Goal: Transaction & Acquisition: Purchase product/service

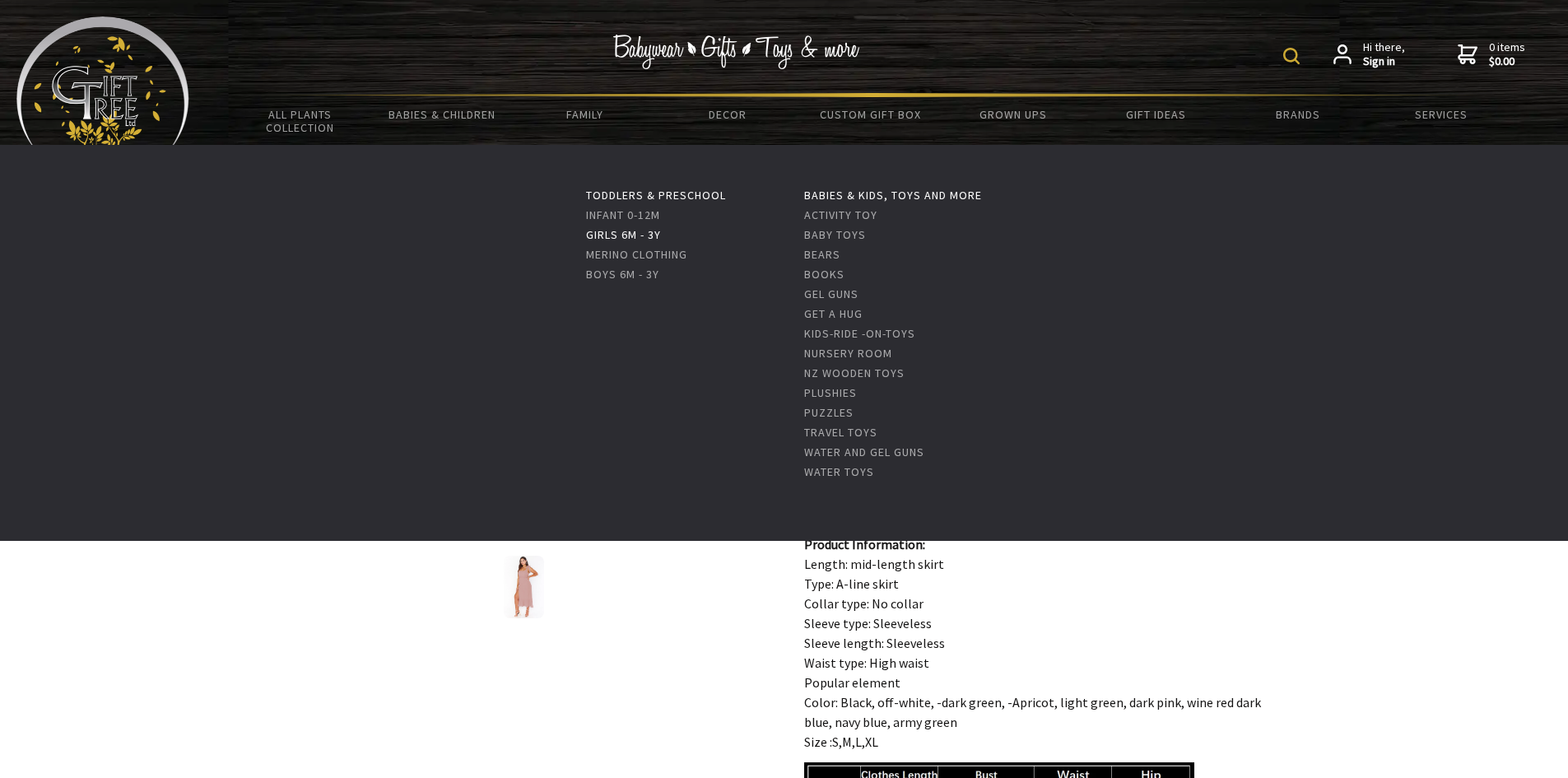
click at [621, 228] on link "Girls 6m - 3y" at bounding box center [623, 235] width 75 height 15
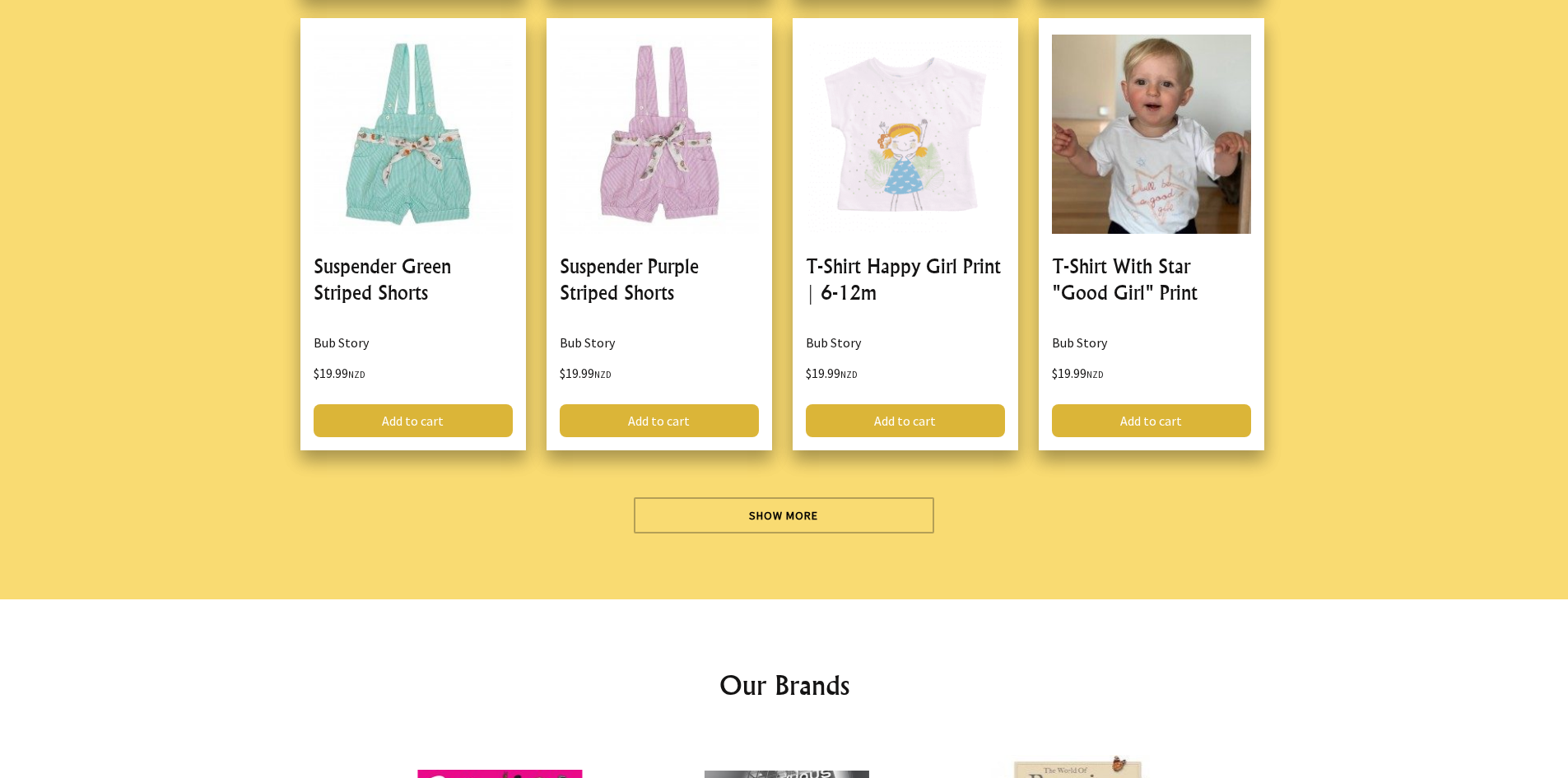
scroll to position [4611, 0]
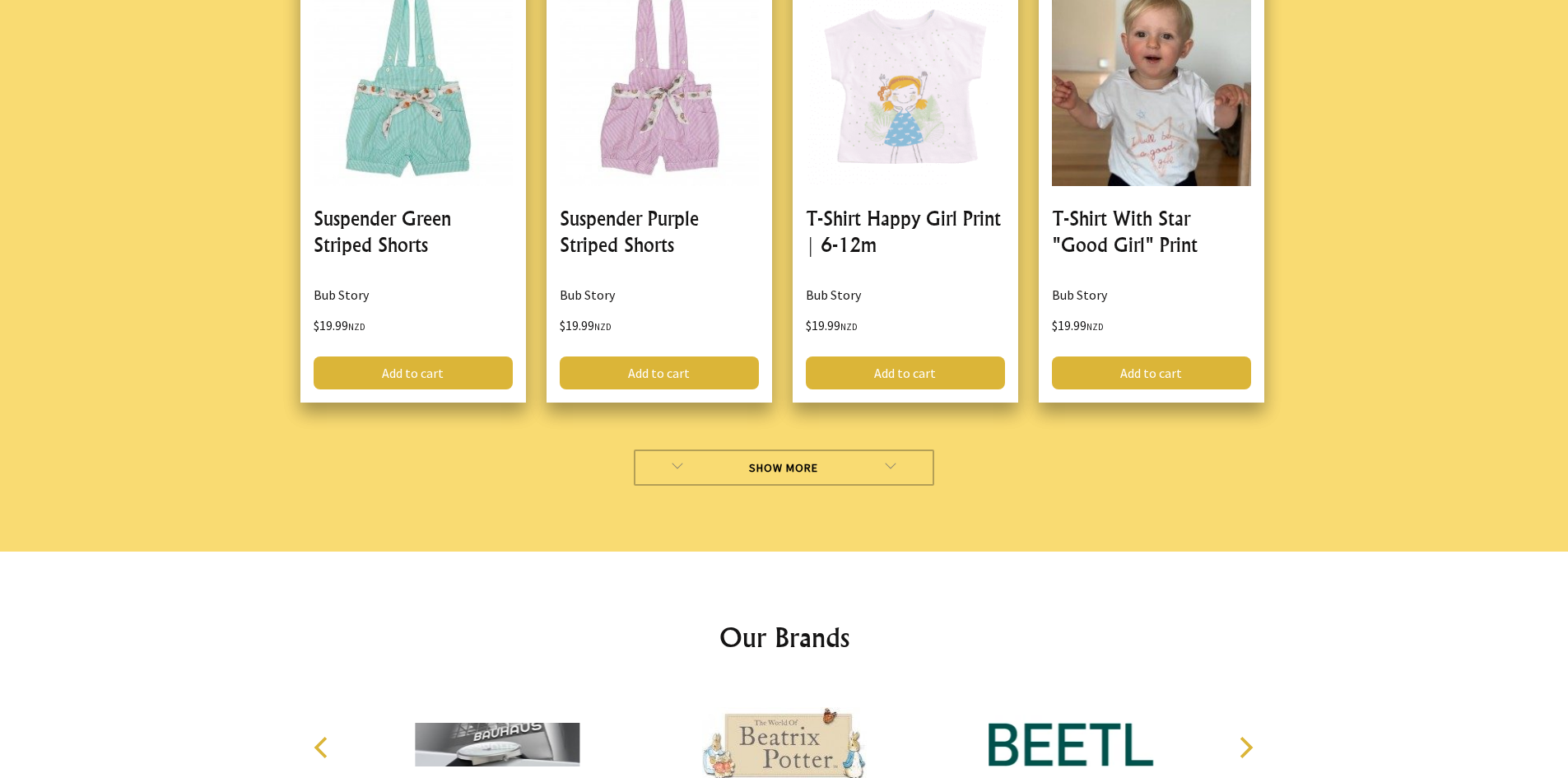
click at [786, 465] on link "Show More" at bounding box center [784, 468] width 301 height 37
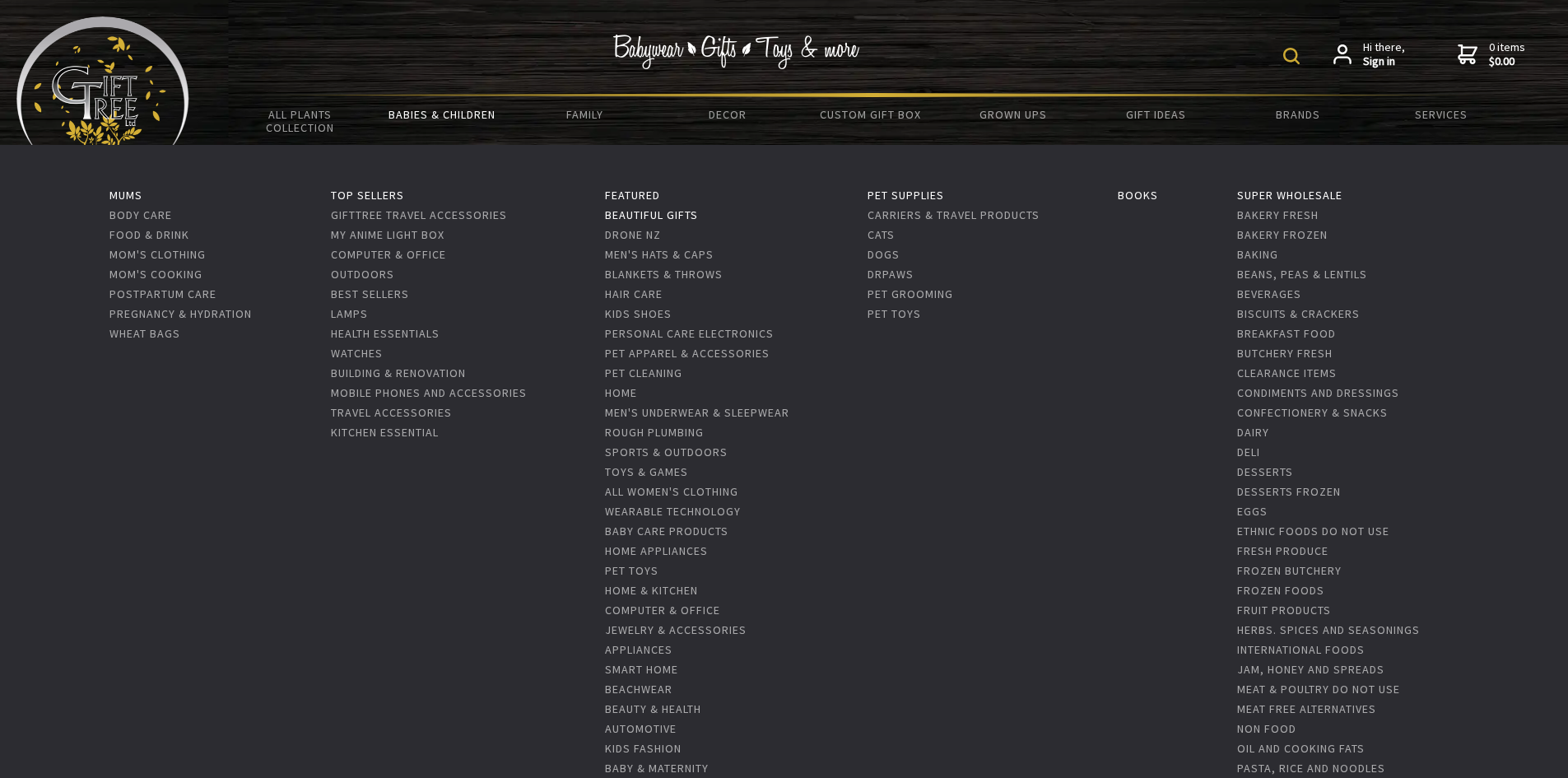
click at [662, 213] on link "Beautiful Gifts" at bounding box center [651, 215] width 93 height 15
click at [373, 294] on link "Best Sellers" at bounding box center [370, 294] width 78 height 15
click at [351, 315] on link "Lamps" at bounding box center [350, 313] width 37 height 15
click at [350, 355] on link "Watches" at bounding box center [357, 353] width 52 height 15
click at [354, 374] on link "Building & Renovation" at bounding box center [398, 373] width 135 height 15
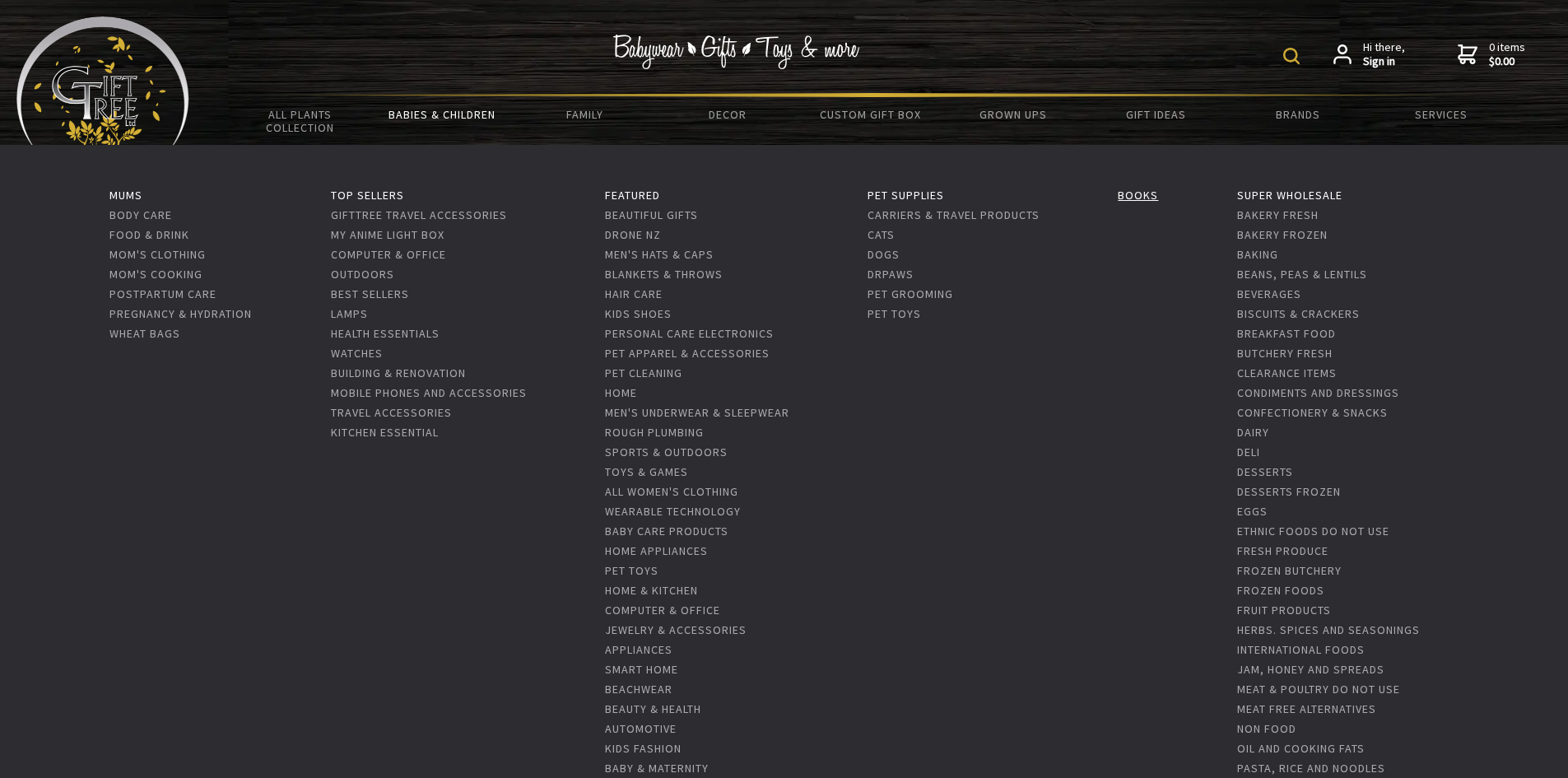
click at [1145, 195] on link "Books" at bounding box center [1137, 194] width 40 height 15
click at [1274, 494] on link "Desserts Frozen" at bounding box center [1289, 492] width 103 height 15
click at [1317, 575] on link "Frozen Butchery" at bounding box center [1289, 570] width 104 height 15
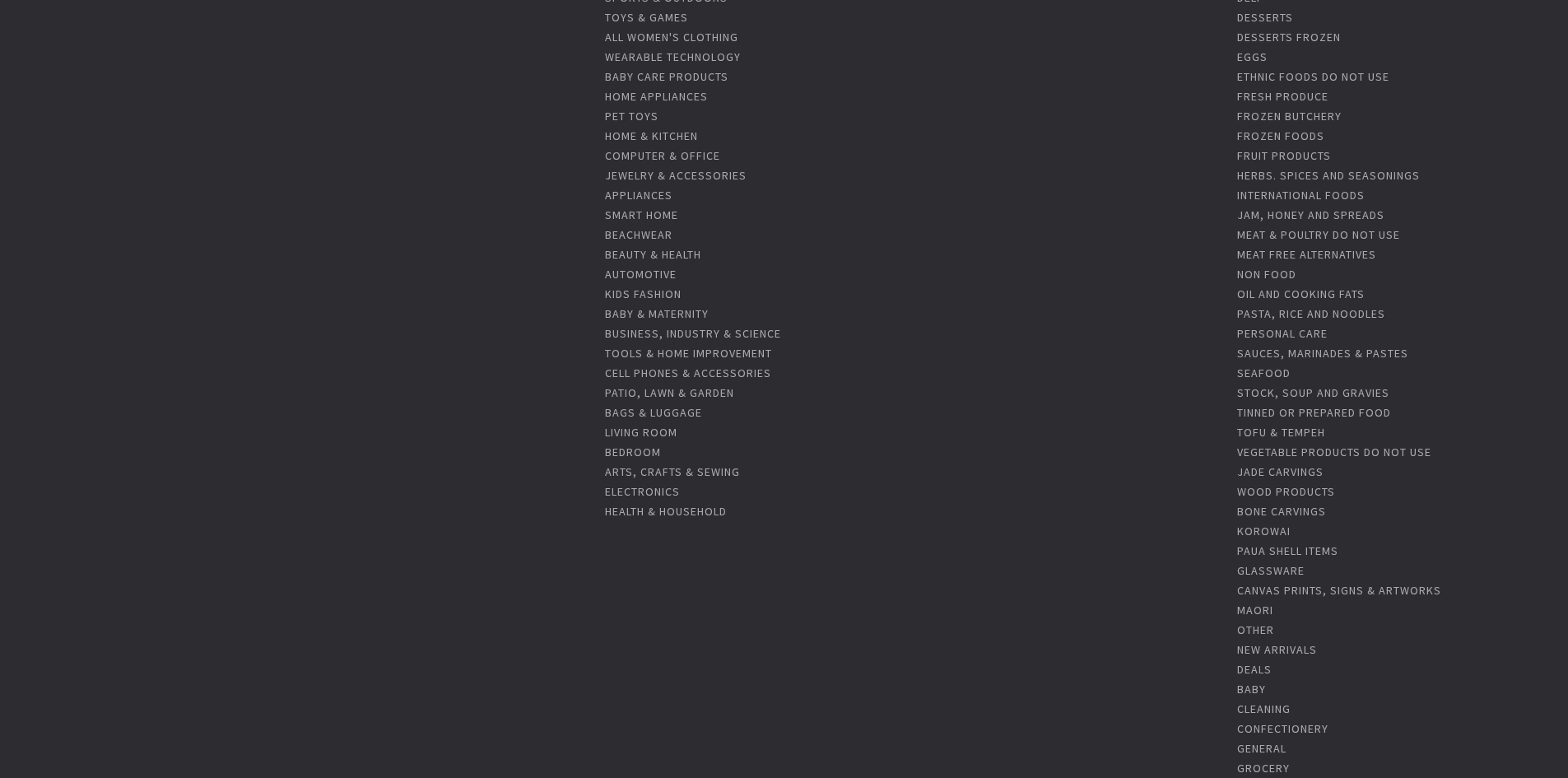
scroll to position [576, 0]
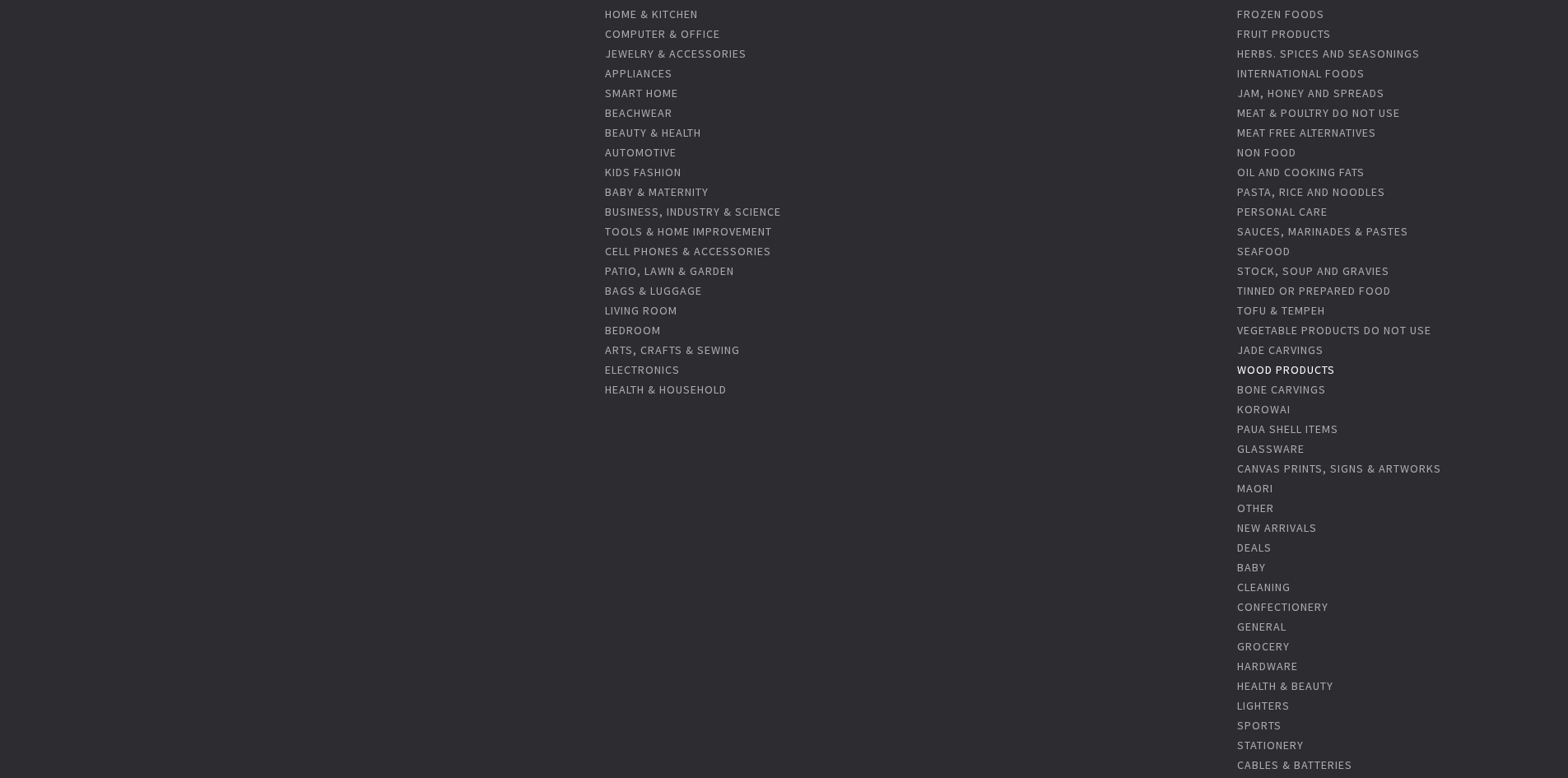
click at [1313, 376] on link "Wood Products" at bounding box center [1286, 369] width 98 height 15
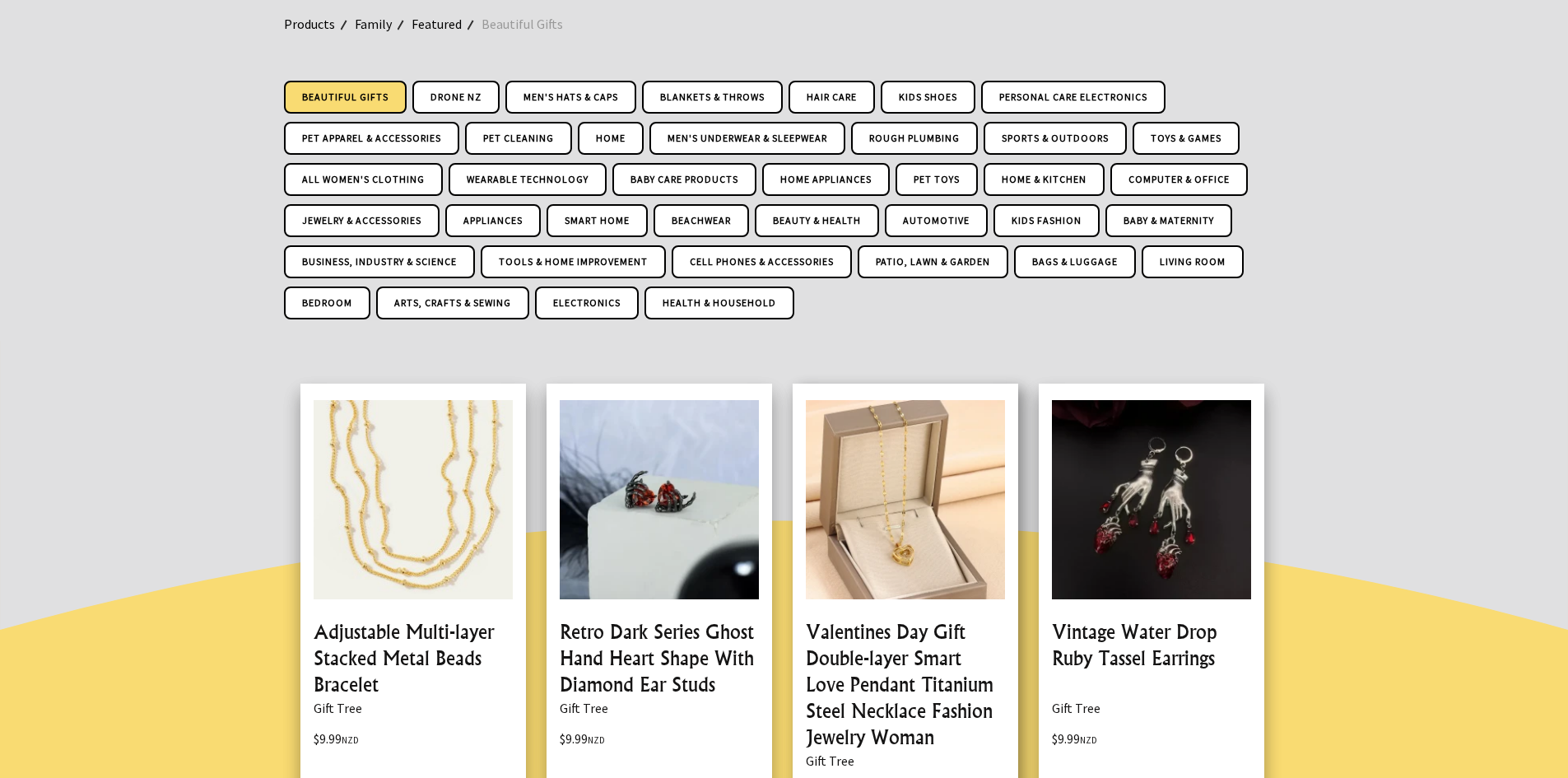
scroll to position [0, 0]
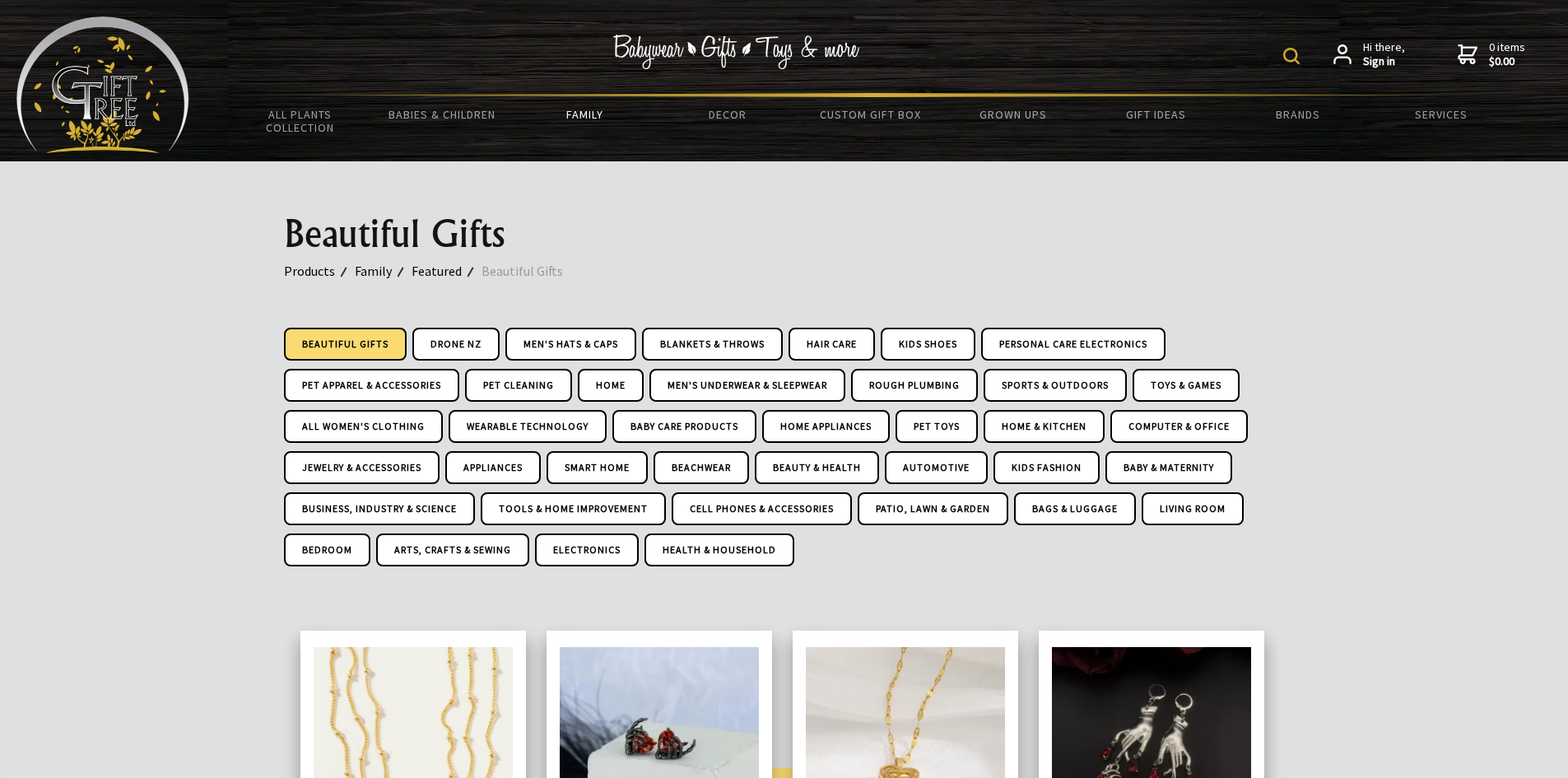
click at [1297, 49] on img at bounding box center [1292, 56] width 16 height 16
click at [1201, 61] on input "text" at bounding box center [1240, 54] width 134 height 28
type input "brooches"
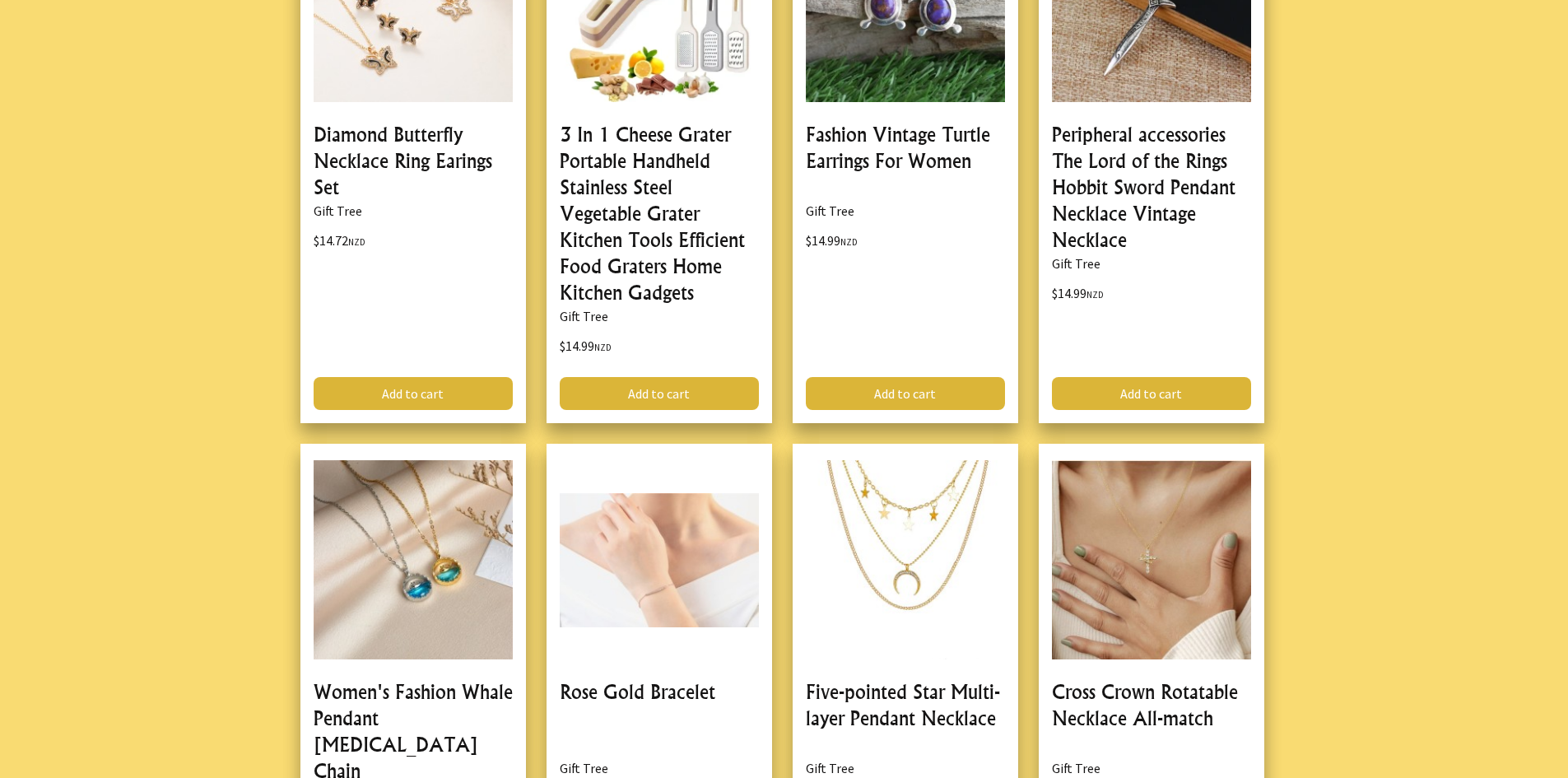
scroll to position [2222, 0]
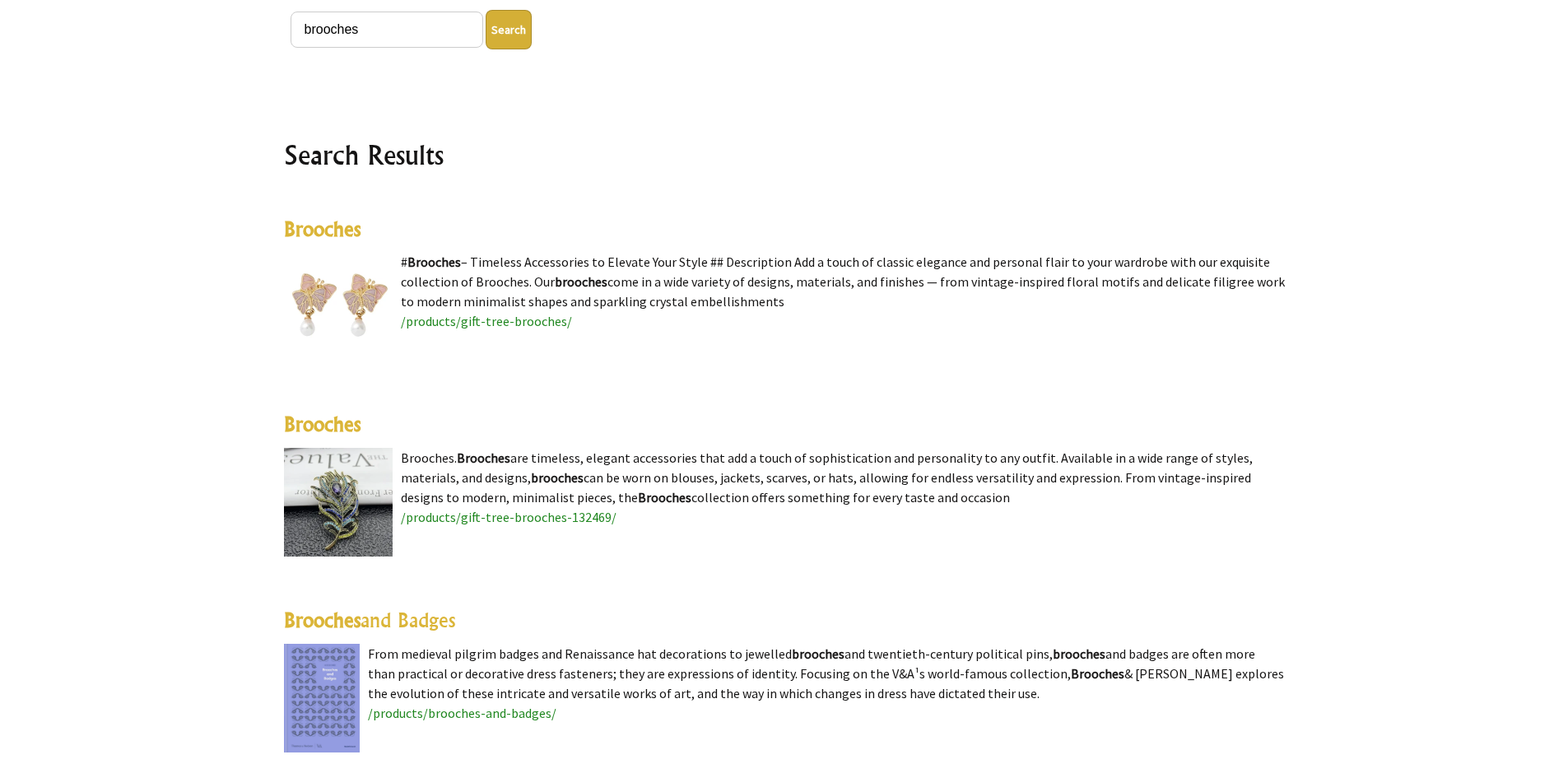
scroll to position [494, 0]
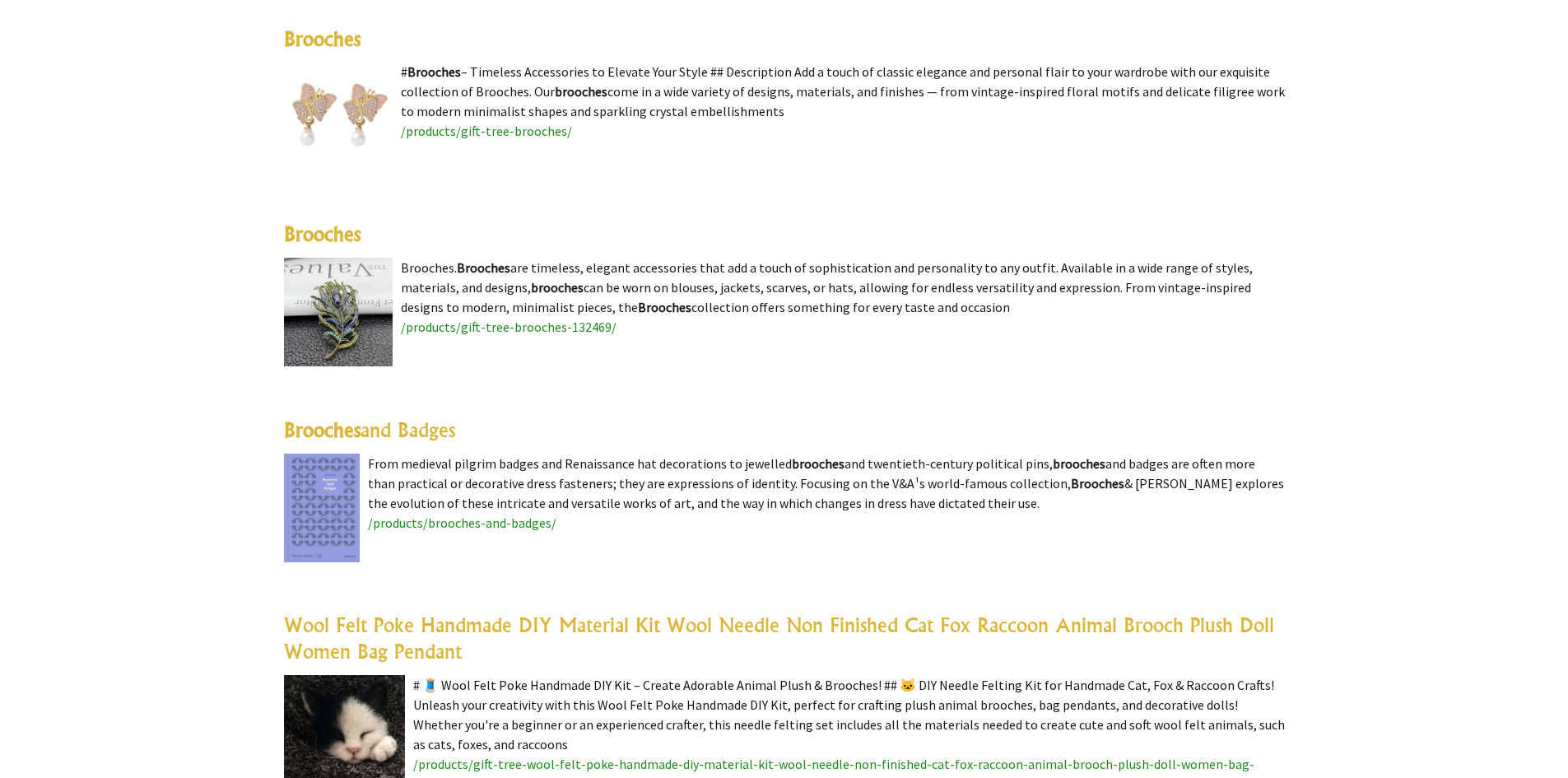
click at [353, 305] on img at bounding box center [338, 312] width 109 height 109
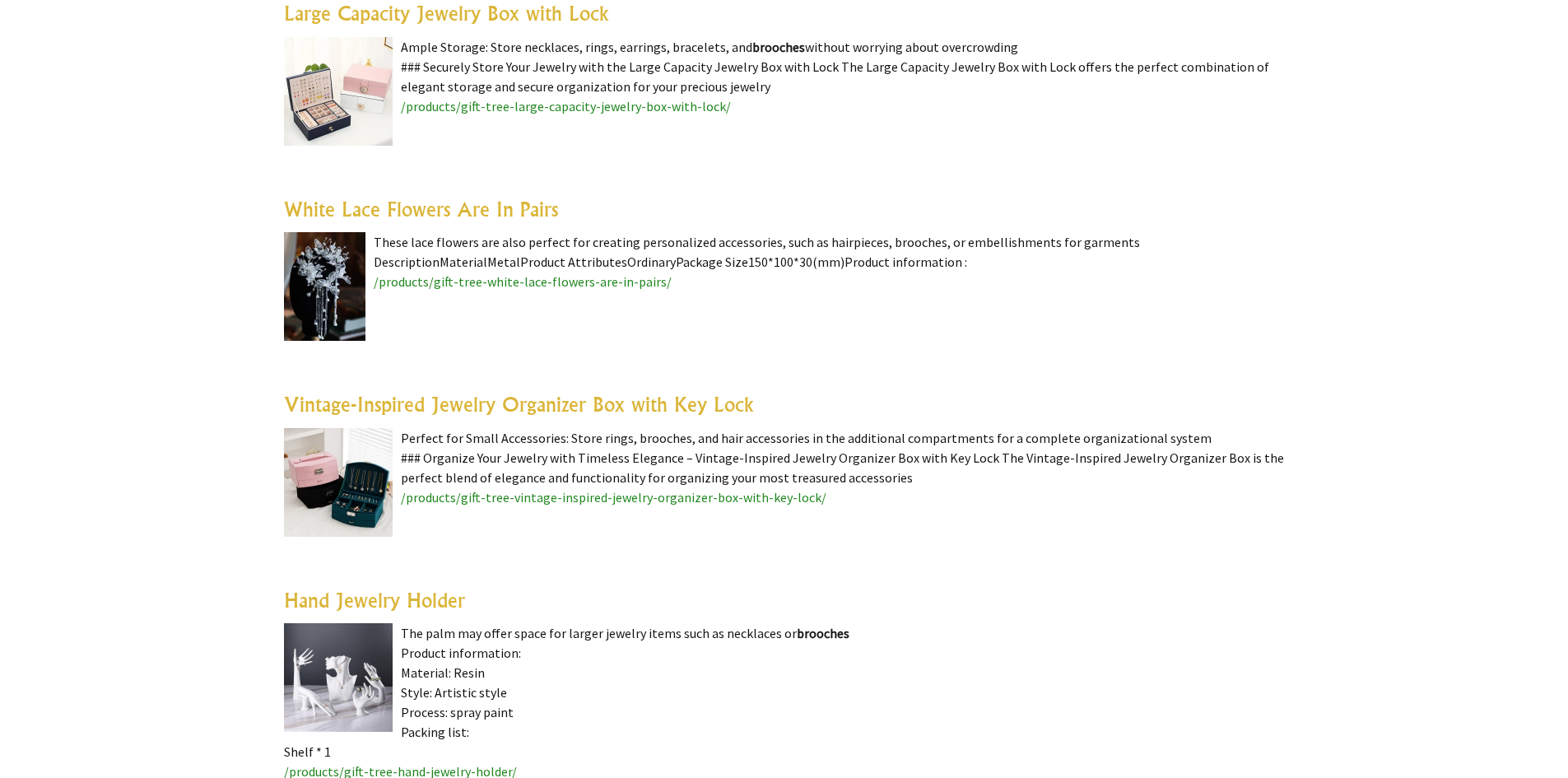
scroll to position [3458, 0]
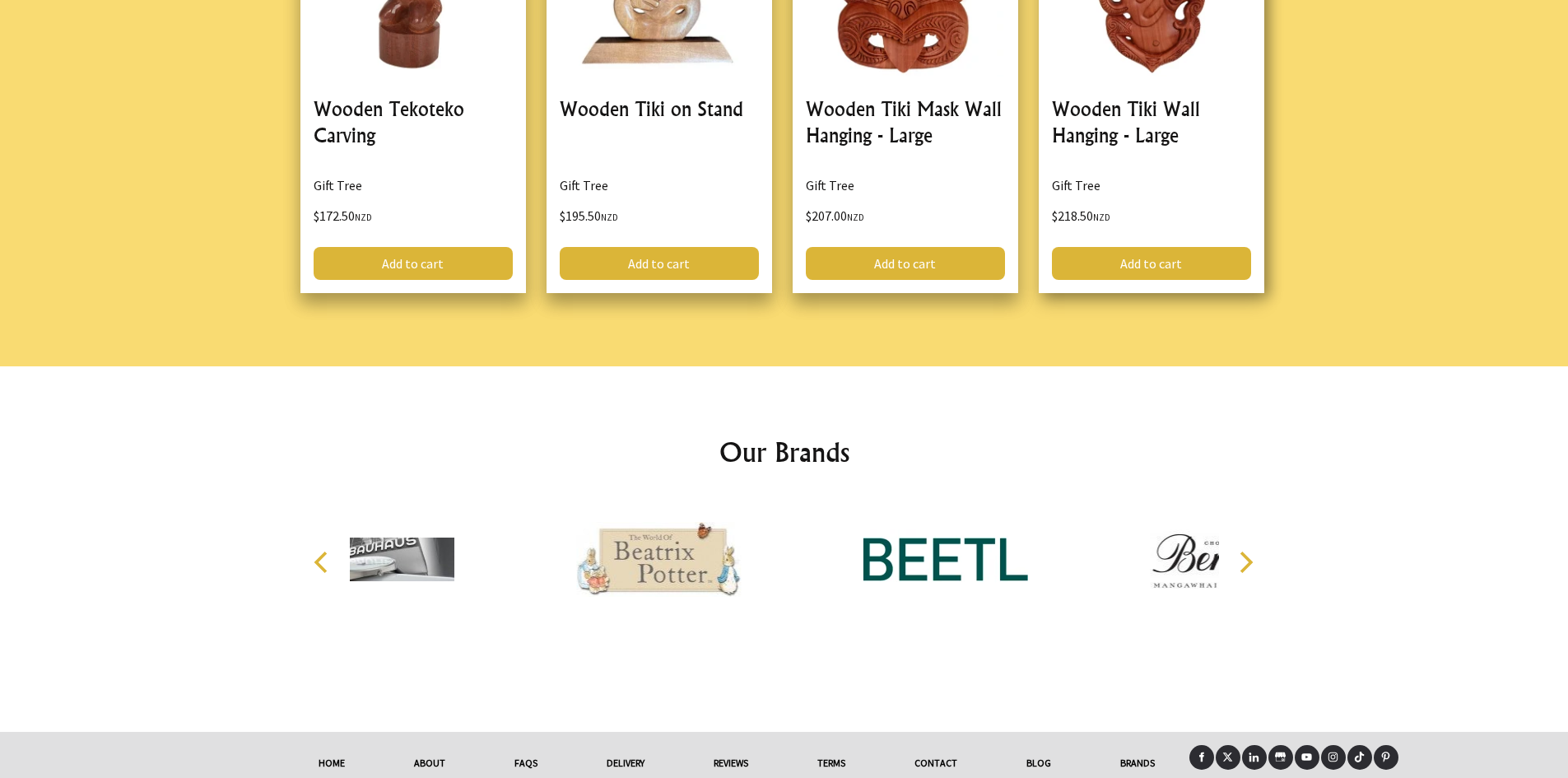
scroll to position [3380, 0]
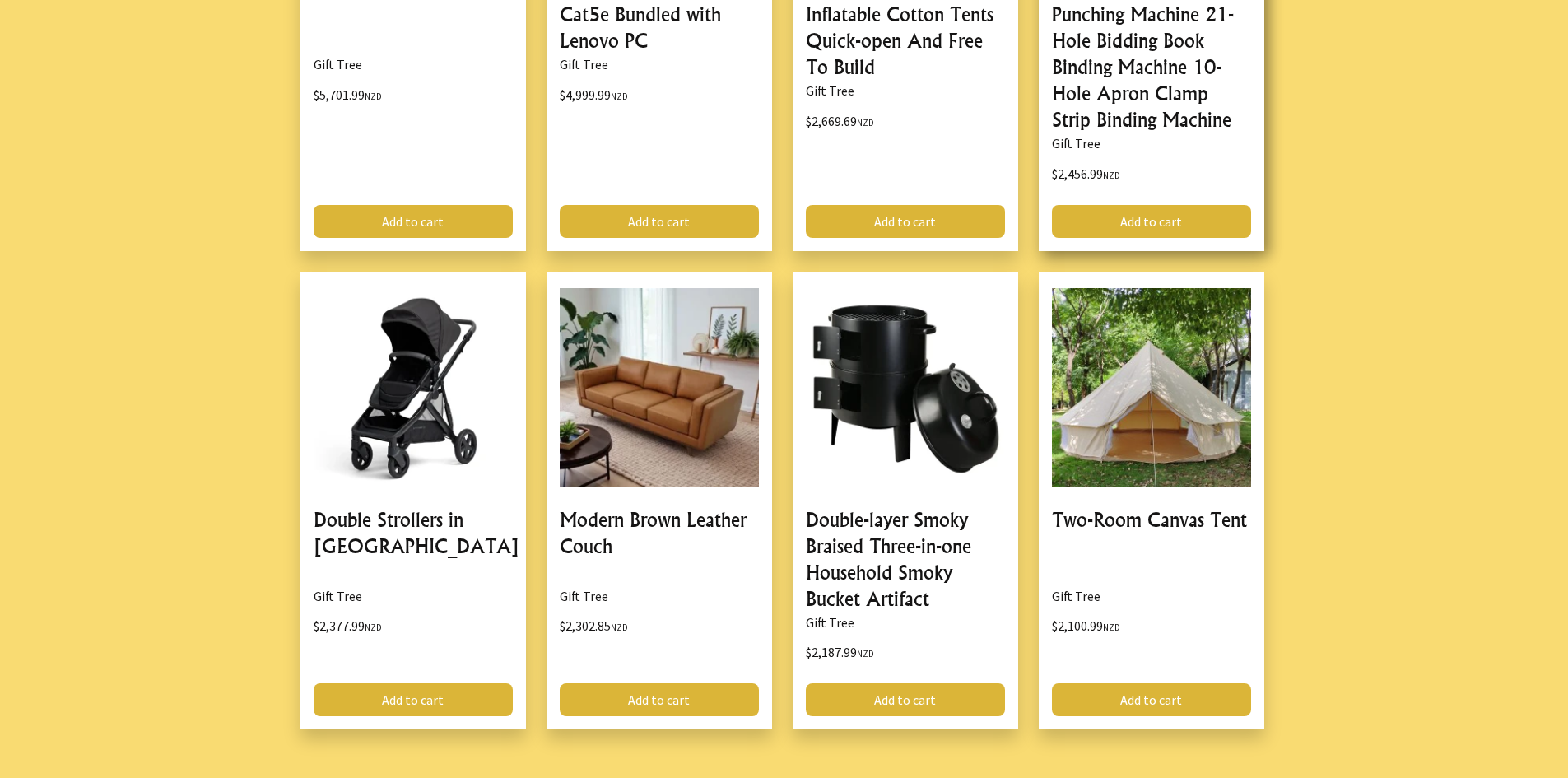
scroll to position [1893, 0]
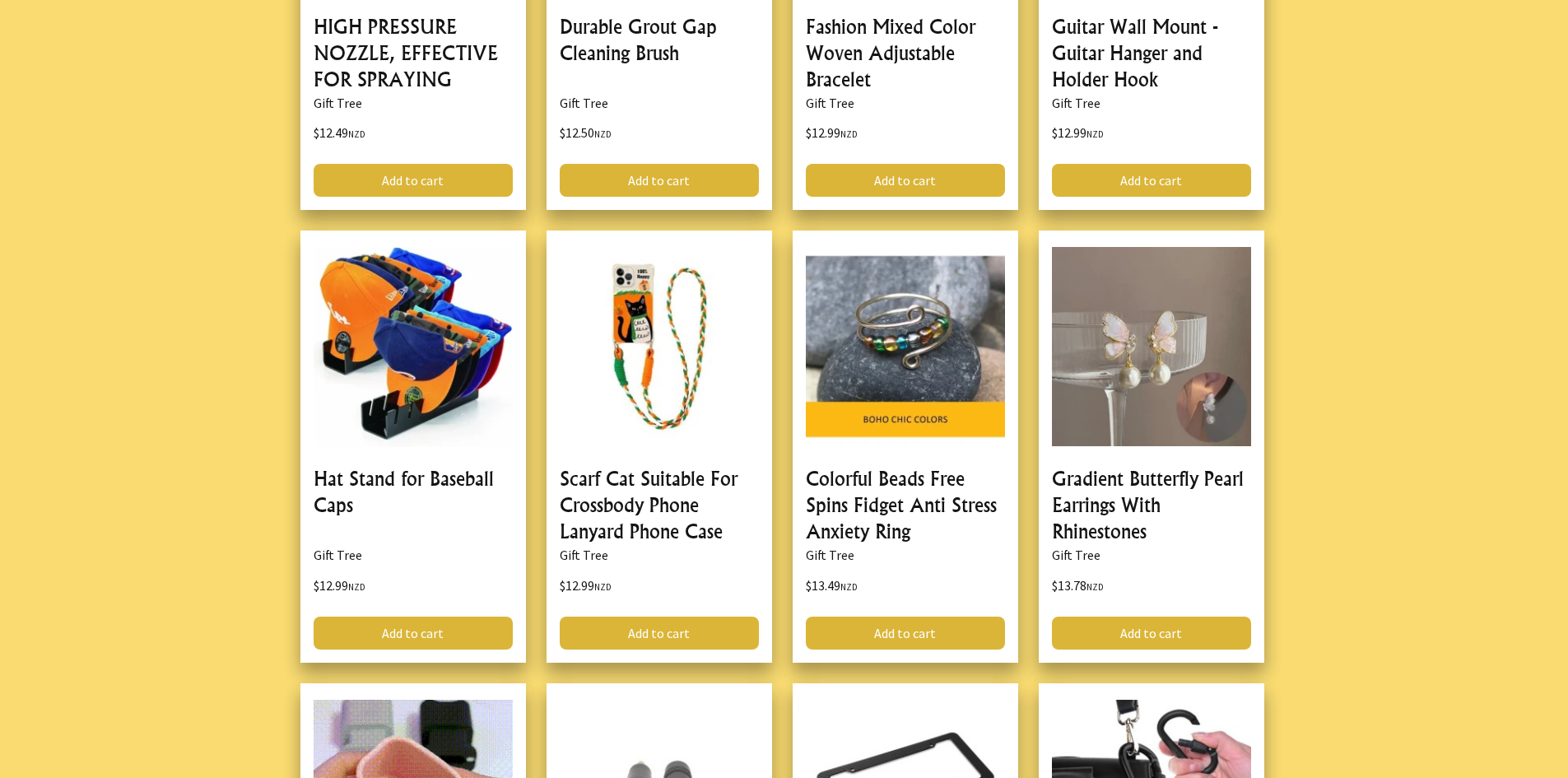
scroll to position [4775, 0]
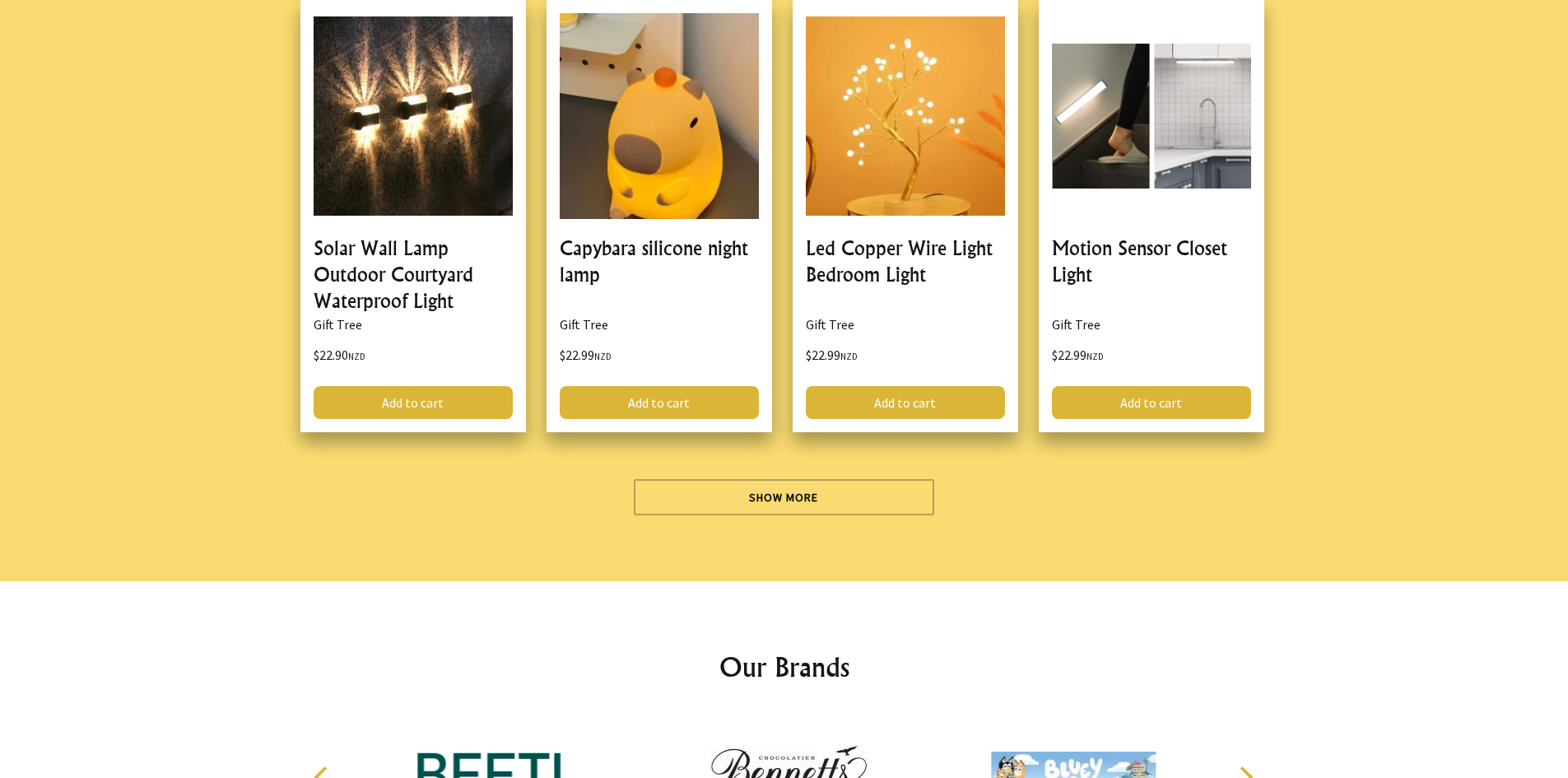
scroll to position [4693, 0]
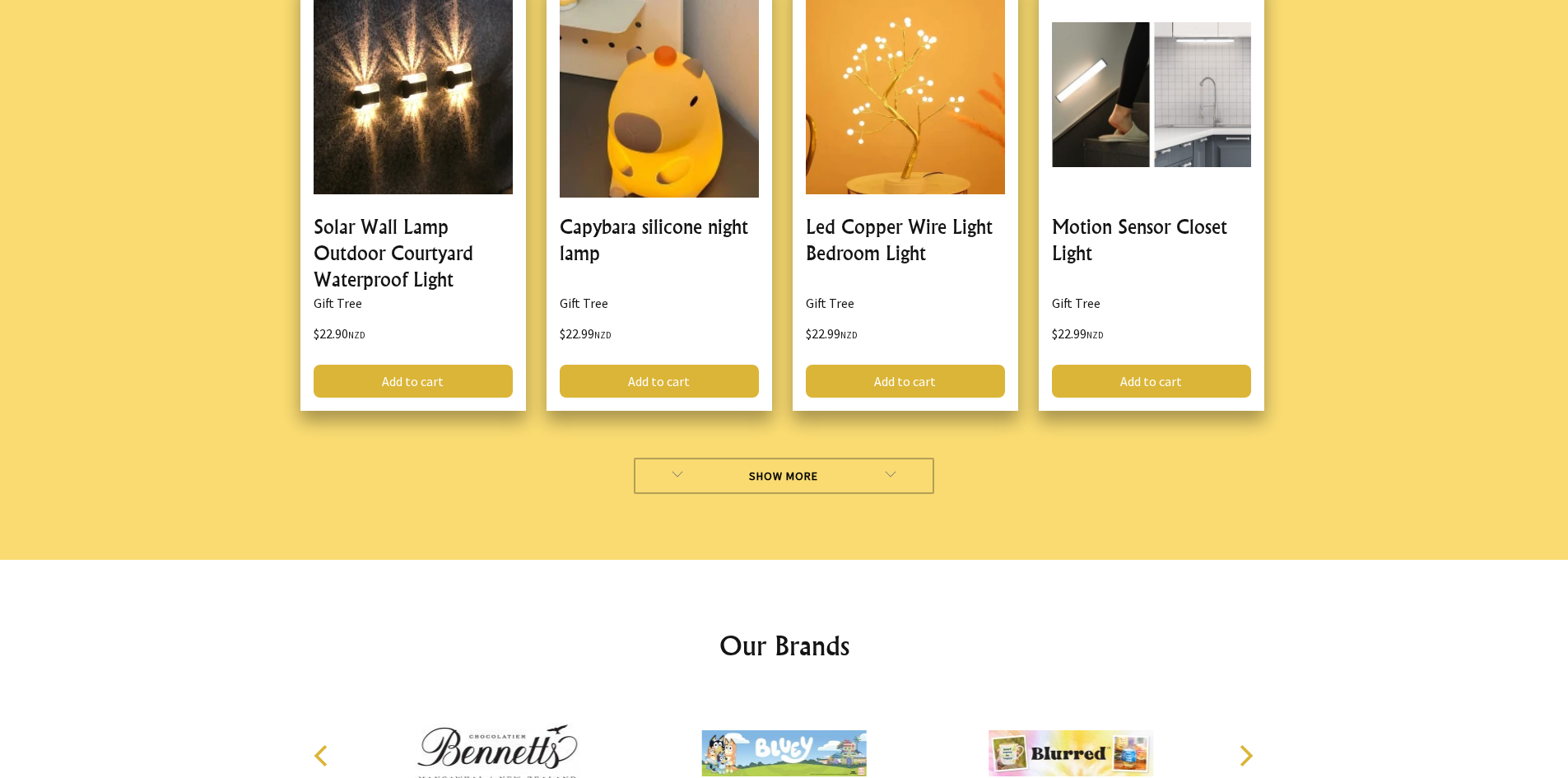
click at [829, 474] on link "Show More" at bounding box center [784, 476] width 301 height 37
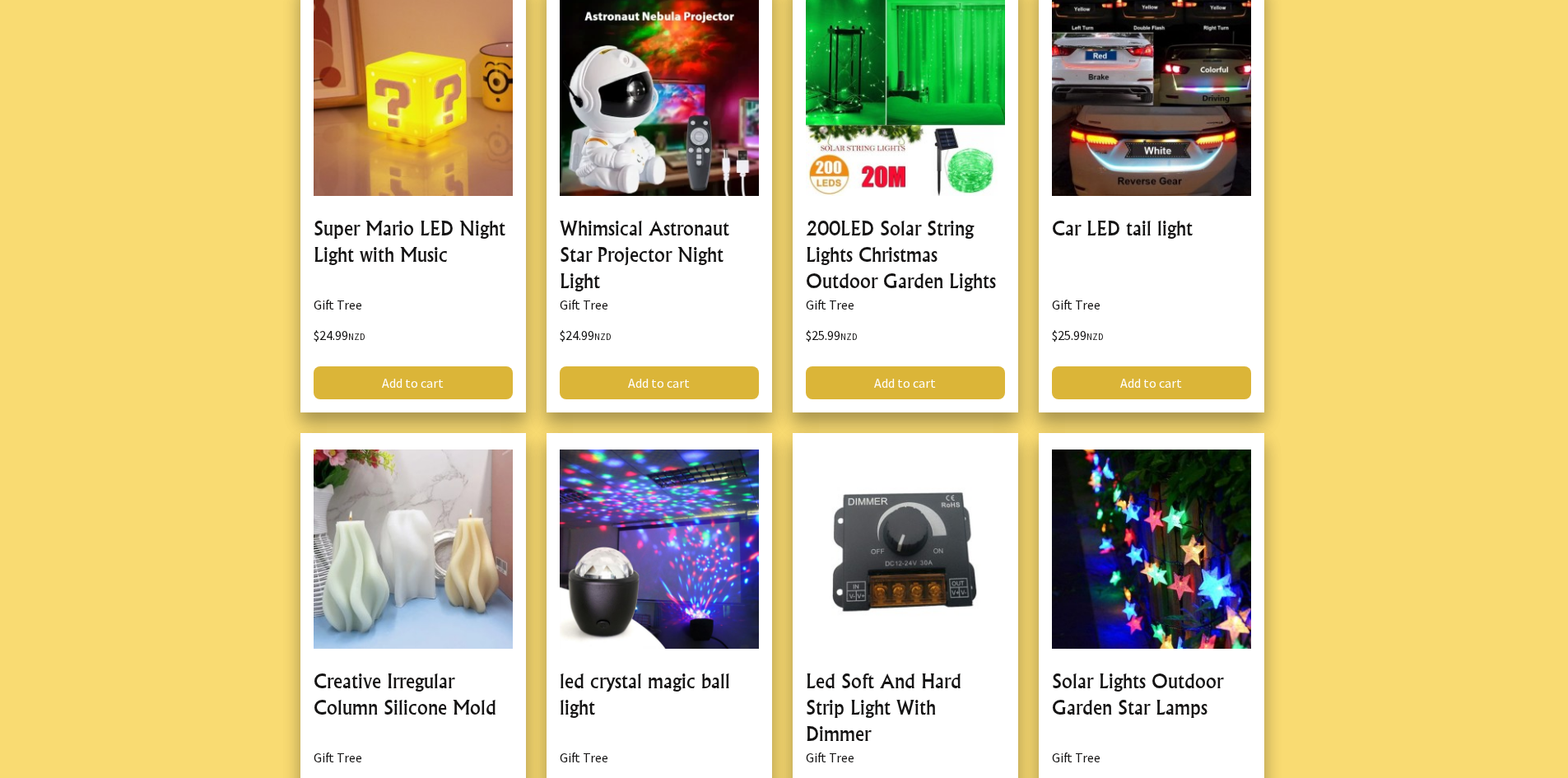
scroll to position [9715, 0]
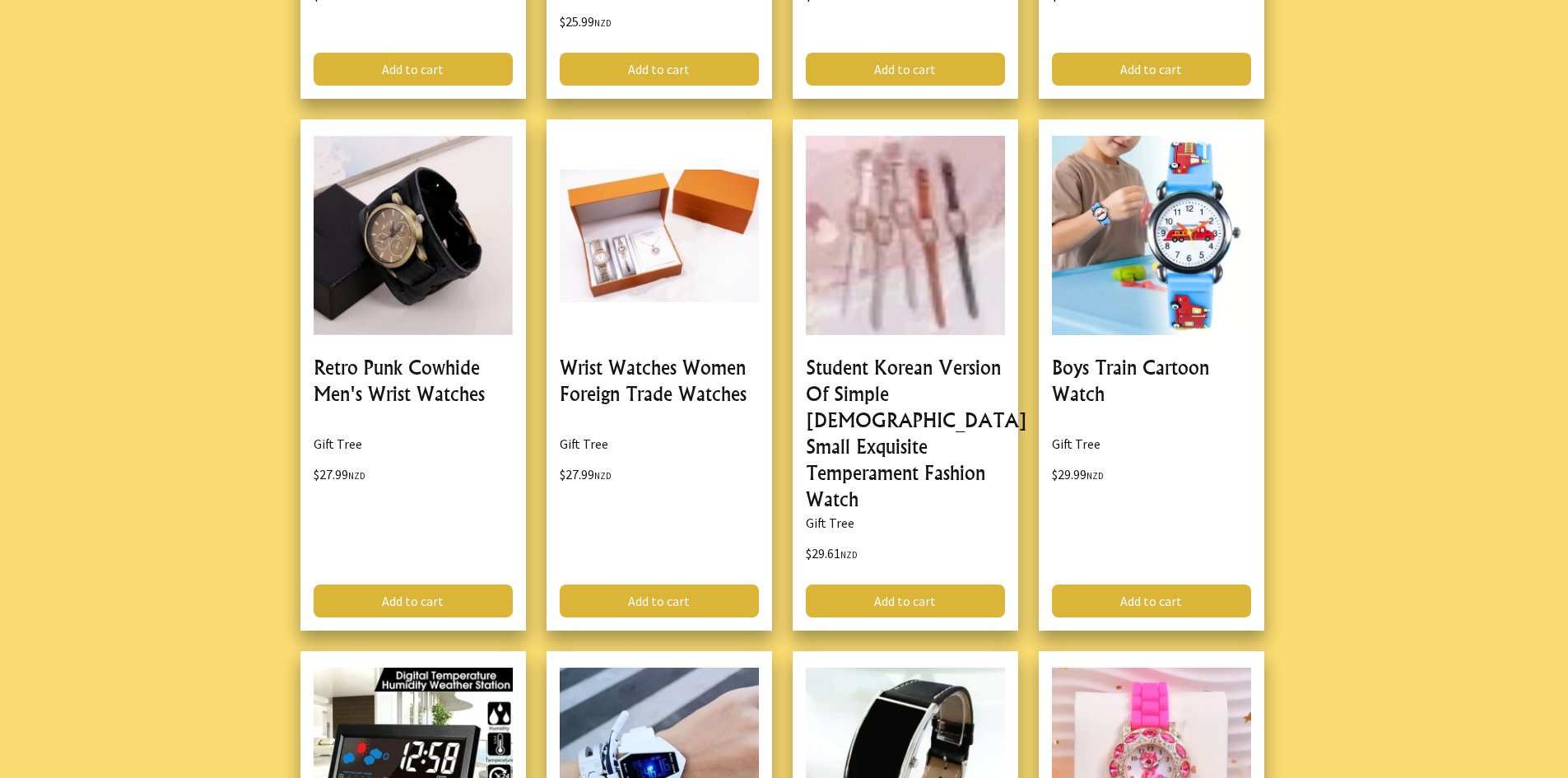
scroll to position [4611, 0]
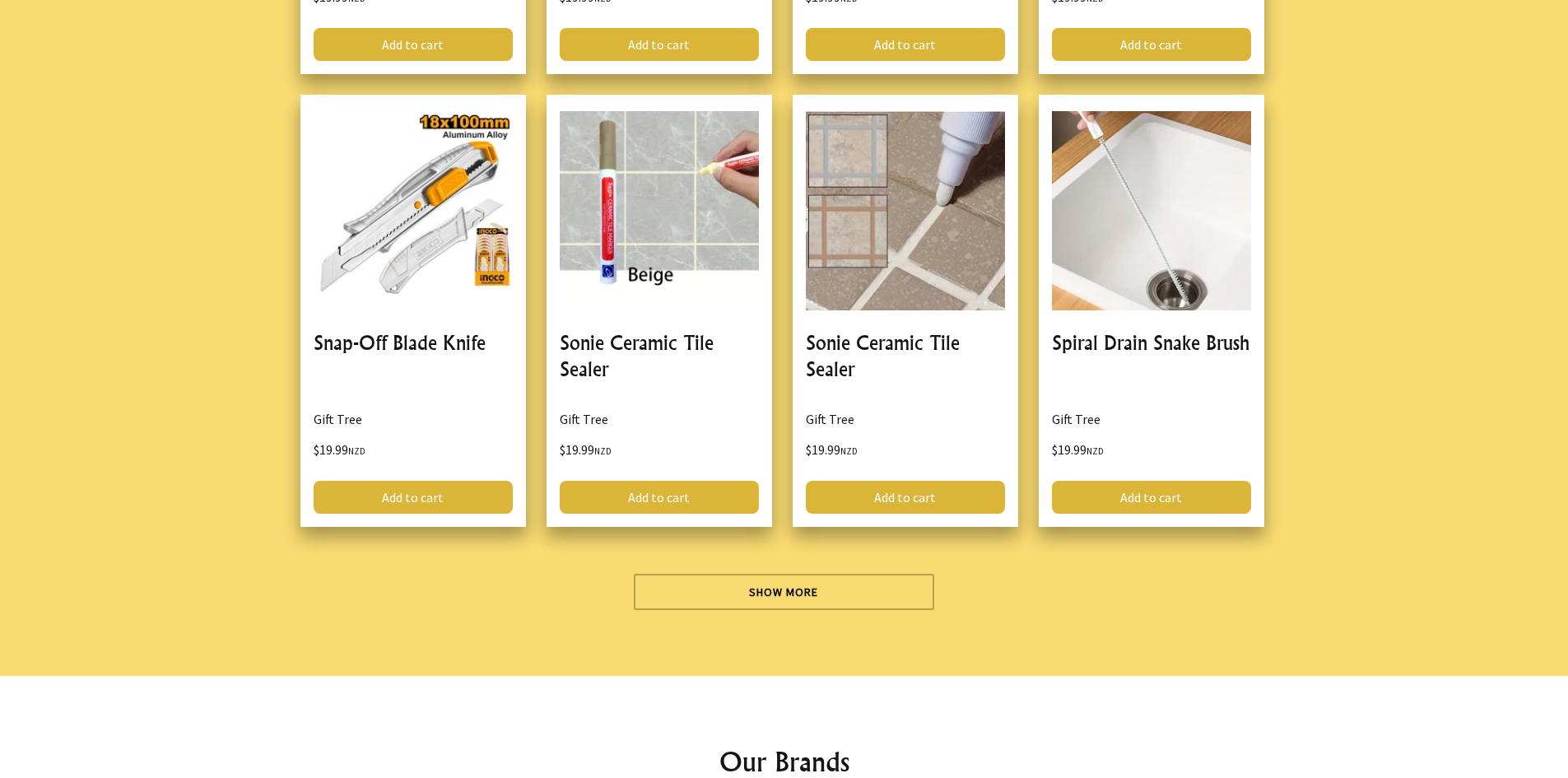
scroll to position [4693, 0]
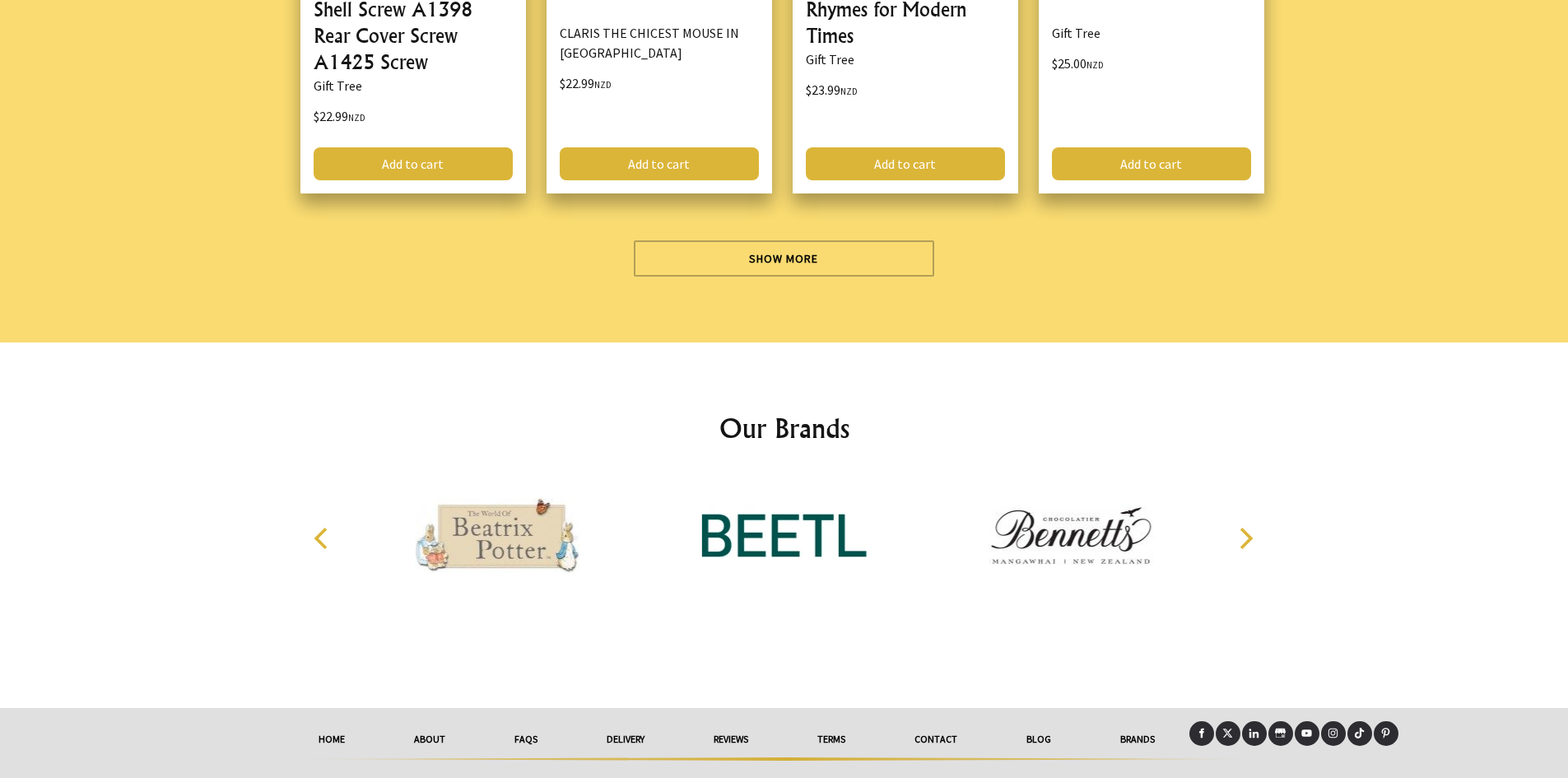
scroll to position [4742, 0]
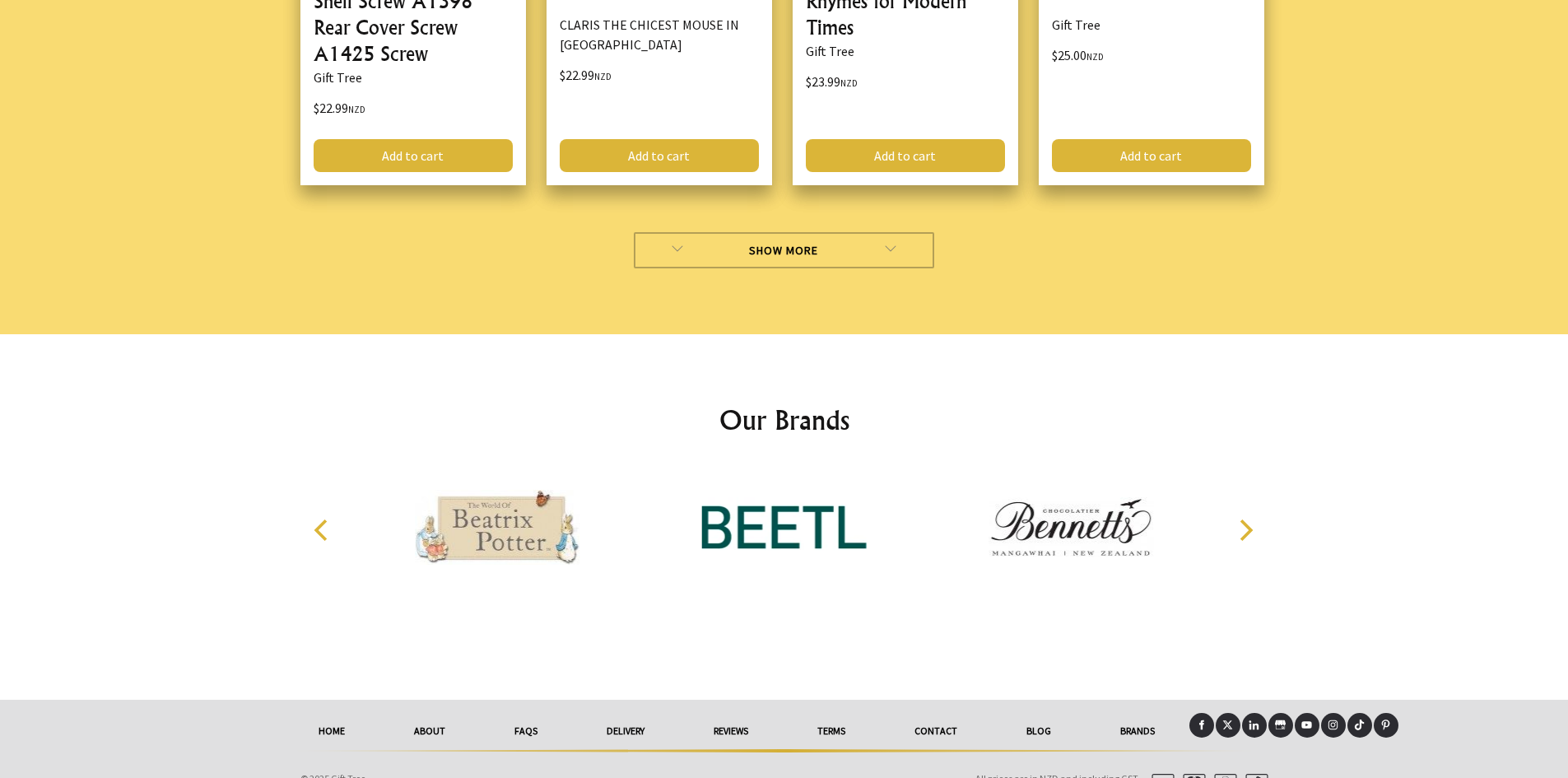
click at [804, 232] on link "Show More" at bounding box center [784, 250] width 301 height 37
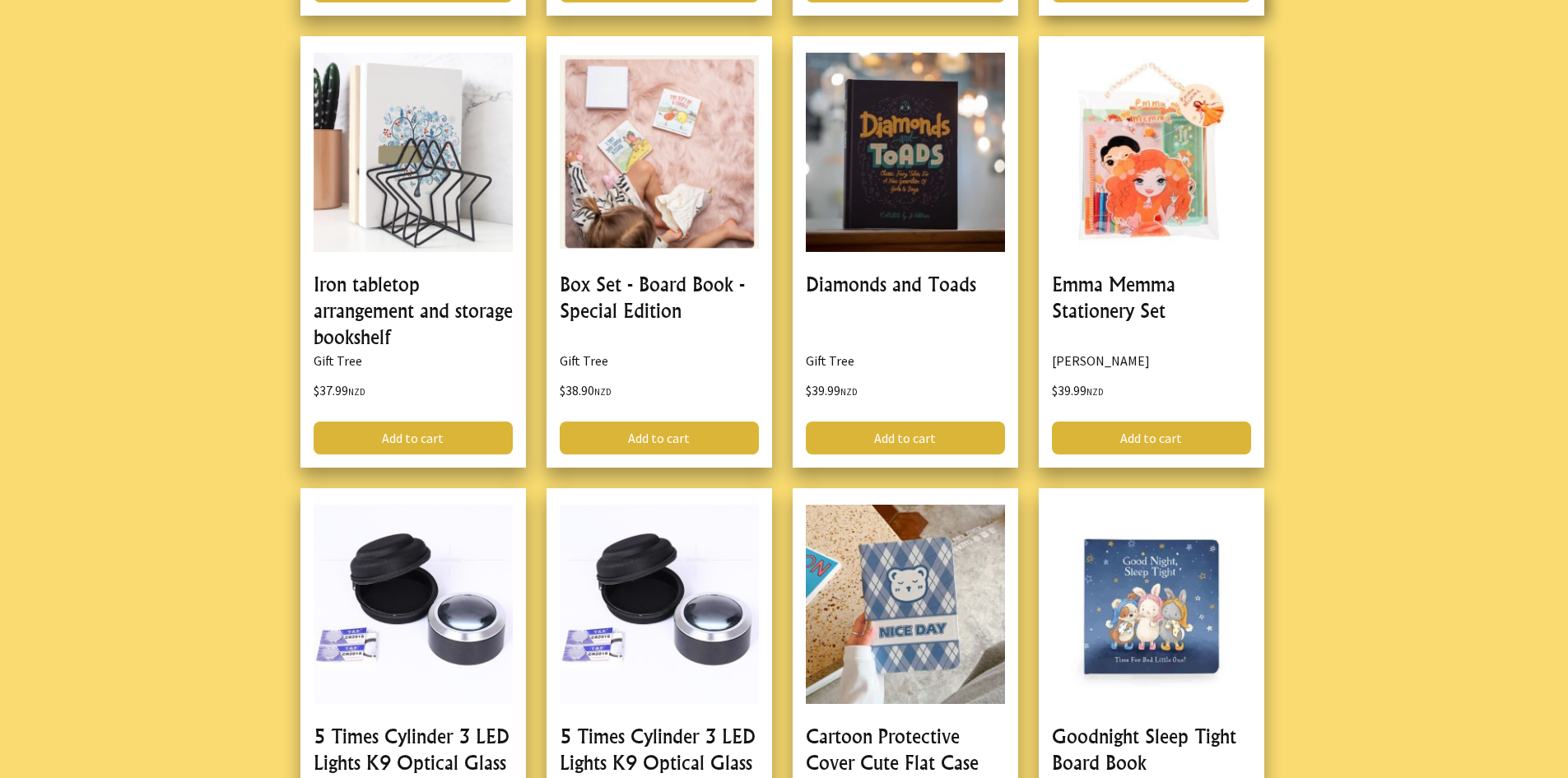
scroll to position [8282, 0]
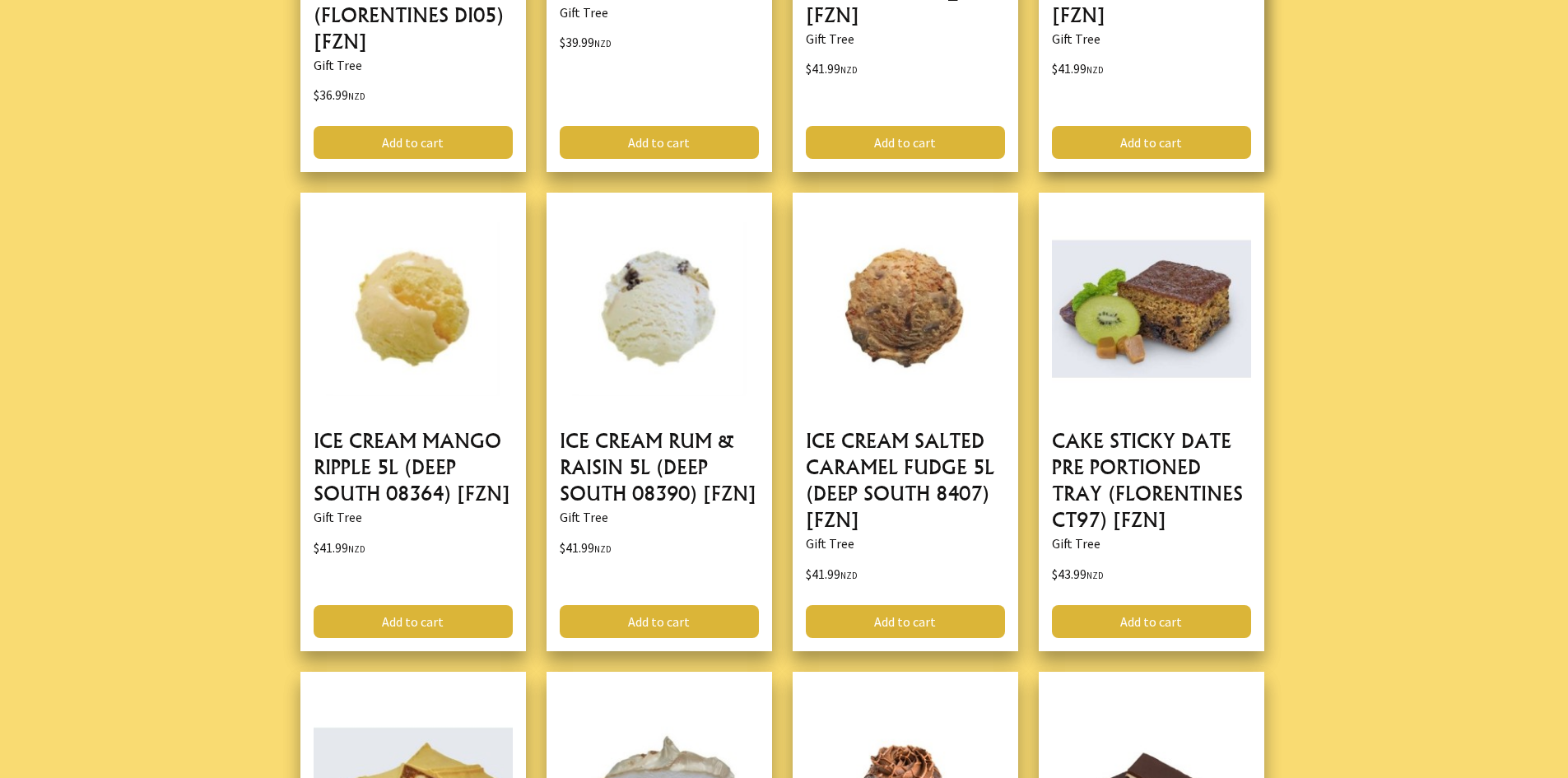
scroll to position [5186, 0]
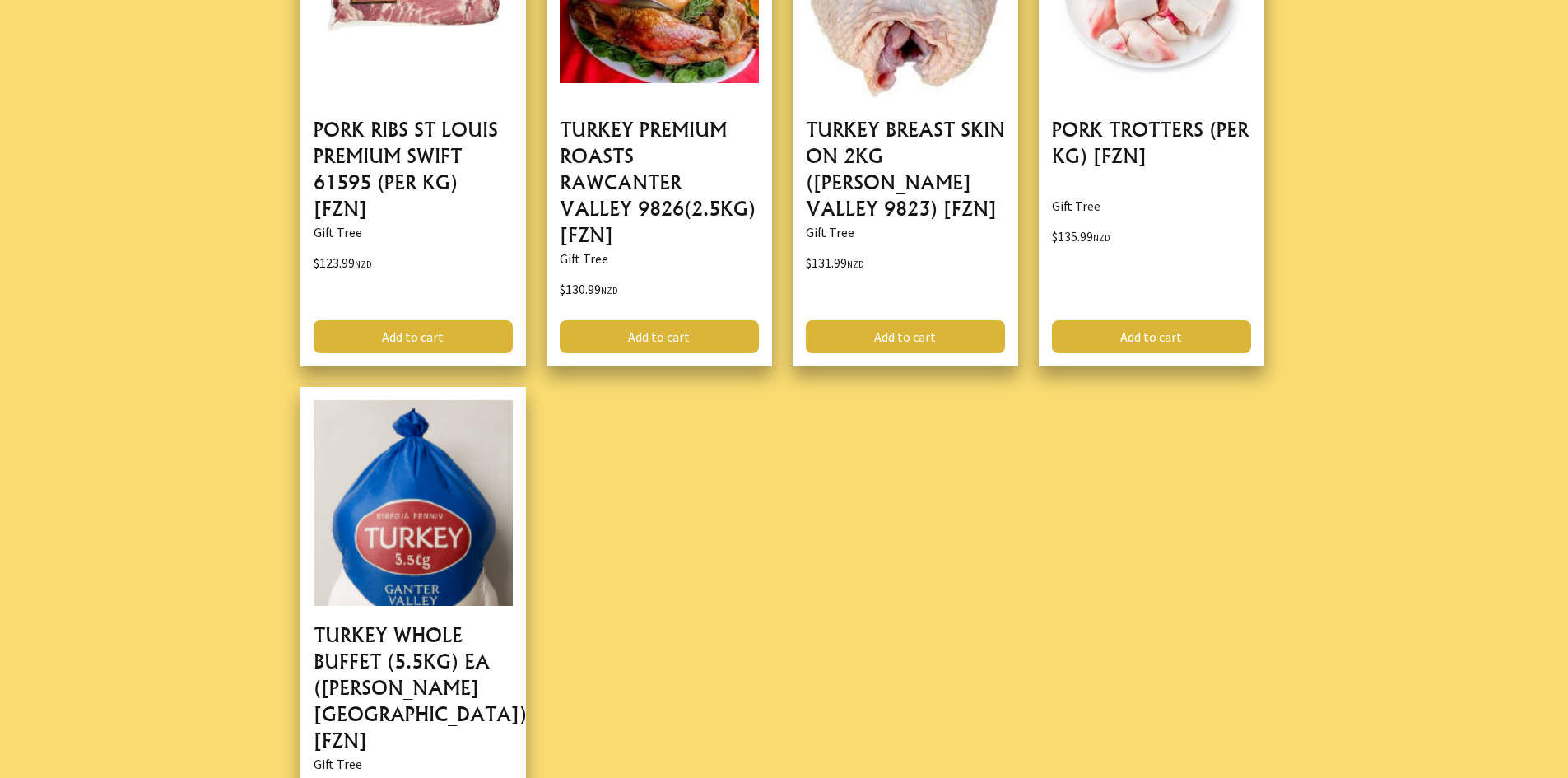
scroll to position [3704, 0]
